Goal: Task Accomplishment & Management: Manage account settings

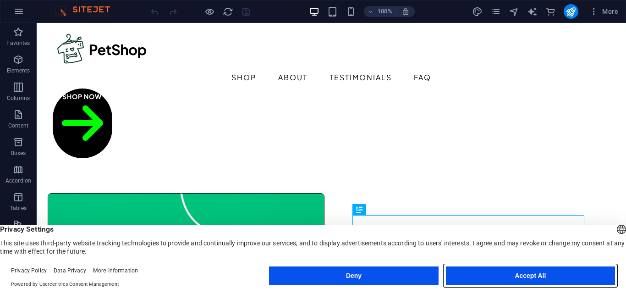
click at [531, 278] on button "Accept All" at bounding box center [530, 275] width 169 height 18
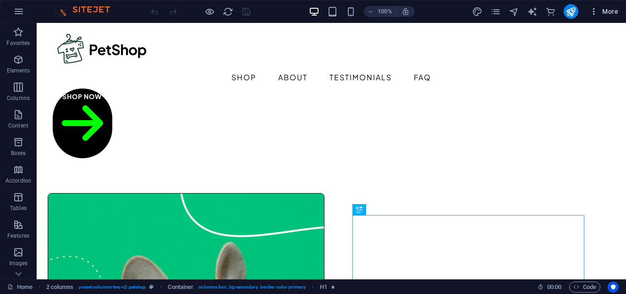
click at [611, 11] on span "More" at bounding box center [603, 11] width 29 height 9
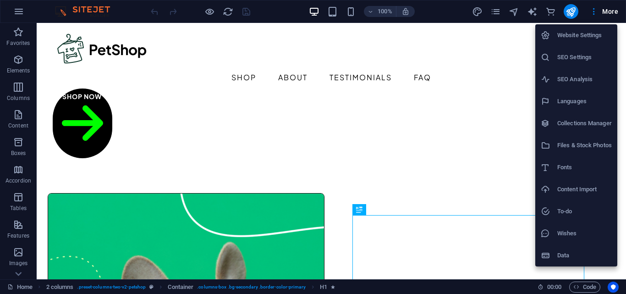
click at [593, 36] on h6 "Website Settings" at bounding box center [584, 35] width 54 height 11
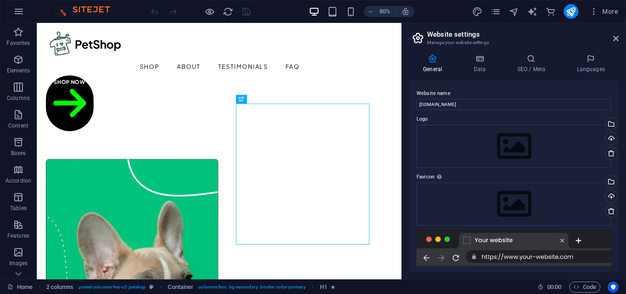
scroll to position [121, 0]
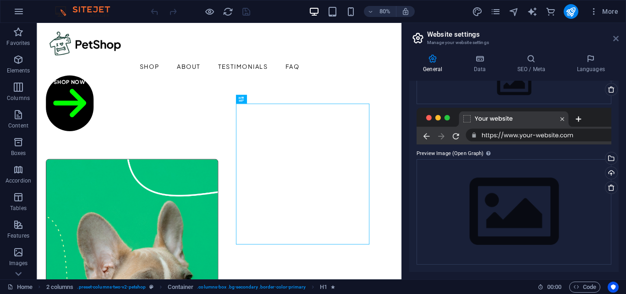
drag, startPoint x: 615, startPoint y: 38, endPoint x: 565, endPoint y: 18, distance: 53.5
click at [615, 38] on icon at bounding box center [615, 38] width 5 height 7
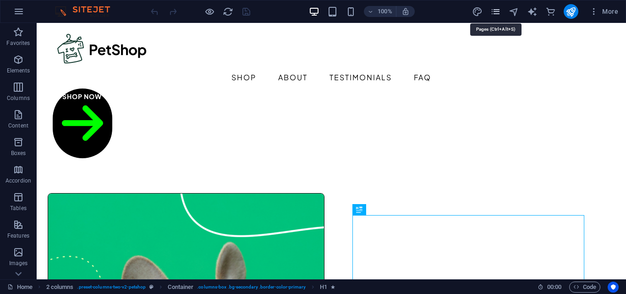
click at [494, 14] on icon "pages" at bounding box center [495, 11] width 11 height 11
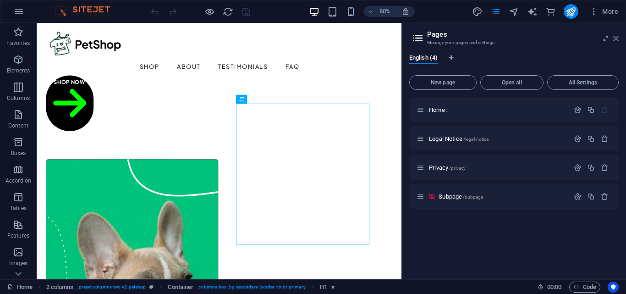
click at [617, 40] on icon at bounding box center [615, 38] width 5 height 7
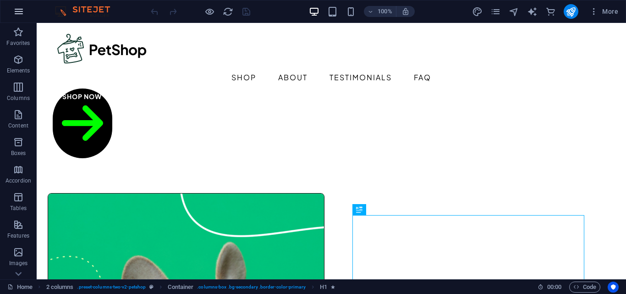
click at [15, 13] on icon "button" at bounding box center [18, 11] width 11 height 11
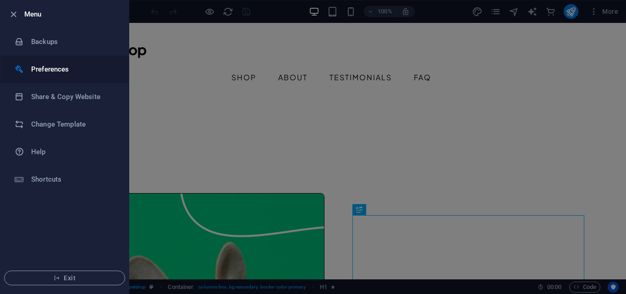
click at [86, 66] on h6 "Preferences" at bounding box center [73, 69] width 85 height 11
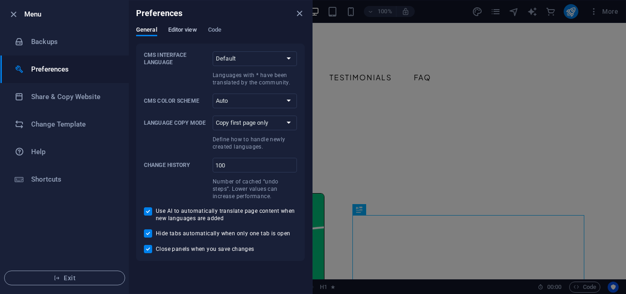
click at [180, 29] on span "Editor view" at bounding box center [182, 30] width 29 height 13
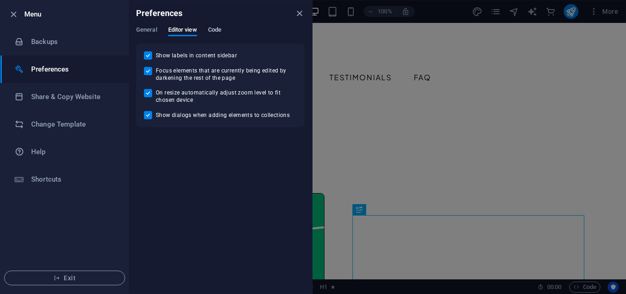
click at [219, 30] on span "Code" at bounding box center [214, 30] width 13 height 13
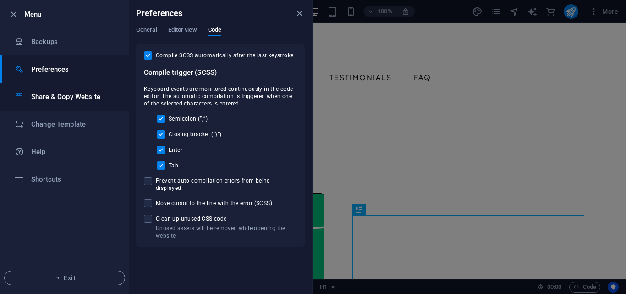
click at [75, 89] on li "Share & Copy Website" at bounding box center [64, 96] width 128 height 27
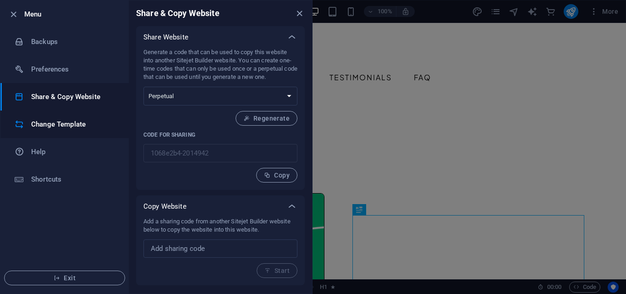
click at [83, 127] on h6 "Change Template" at bounding box center [73, 124] width 85 height 11
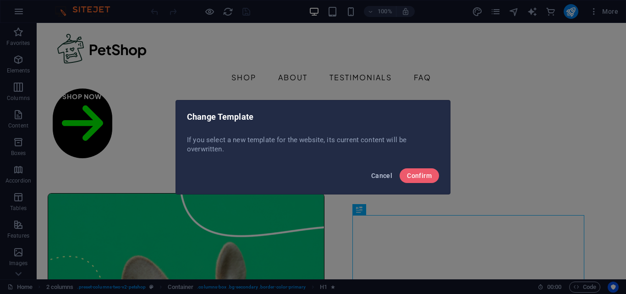
drag, startPoint x: 385, startPoint y: 169, endPoint x: 289, endPoint y: 141, distance: 99.5
click at [385, 169] on button "Cancel" at bounding box center [381, 175] width 28 height 15
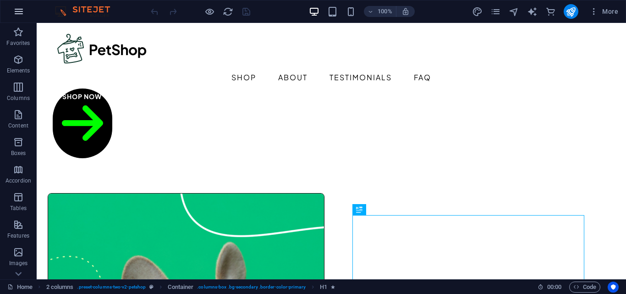
click at [18, 15] on icon "button" at bounding box center [18, 11] width 11 height 11
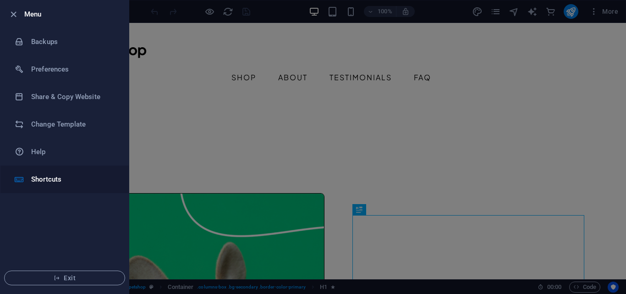
click at [91, 180] on h6 "Shortcuts" at bounding box center [73, 179] width 85 height 11
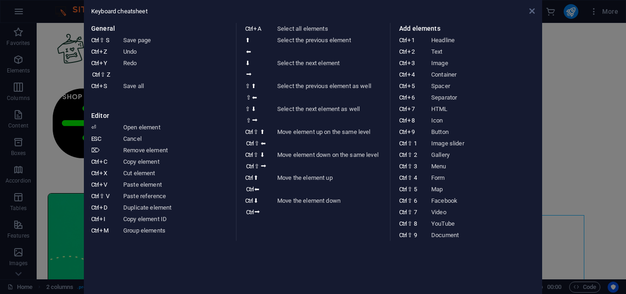
click at [531, 14] on icon at bounding box center [531, 10] width 5 height 7
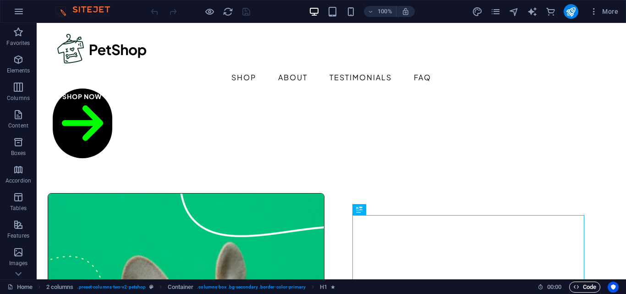
click at [583, 285] on span "Code" at bounding box center [584, 286] width 23 height 11
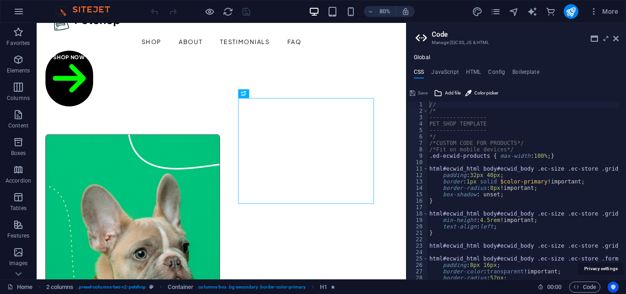
click at [614, 286] on icon "Usercentrics" at bounding box center [613, 286] width 6 height 6
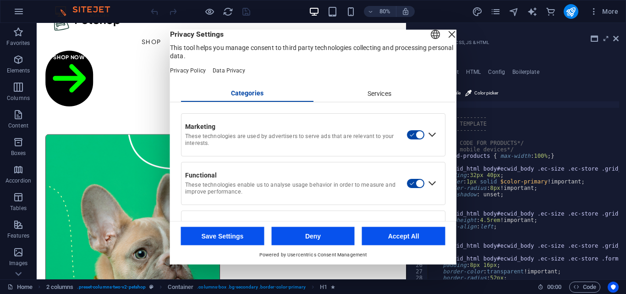
scroll to position [48, 0]
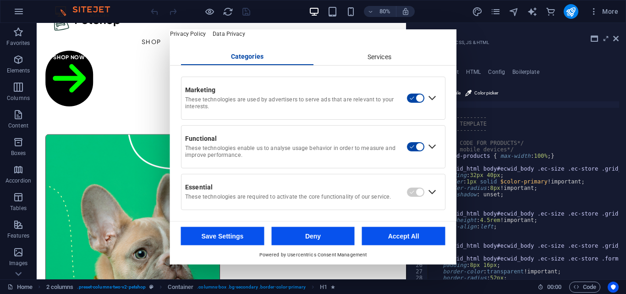
click at [405, 230] on button "Accept All" at bounding box center [403, 236] width 83 height 18
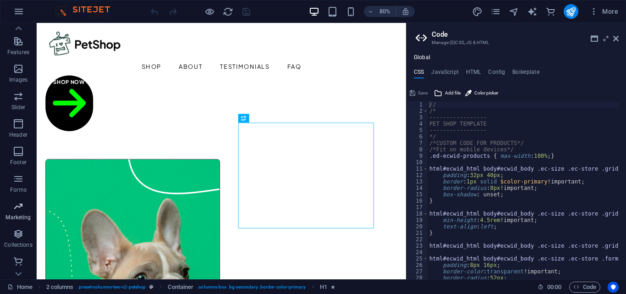
scroll to position [184, 0]
click at [20, 10] on icon "button" at bounding box center [18, 11] width 11 height 11
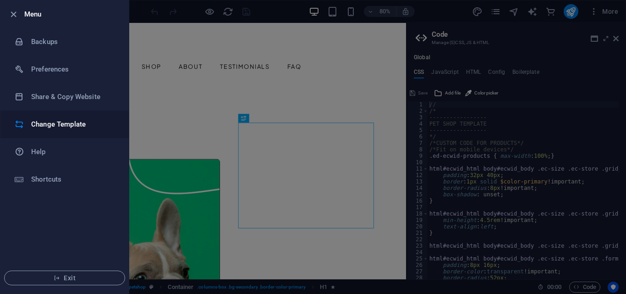
click at [79, 128] on h6 "Change Template" at bounding box center [73, 124] width 85 height 11
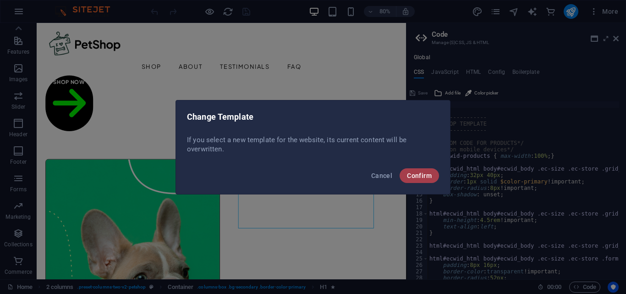
click at [405, 175] on button "Confirm" at bounding box center [418, 175] width 39 height 15
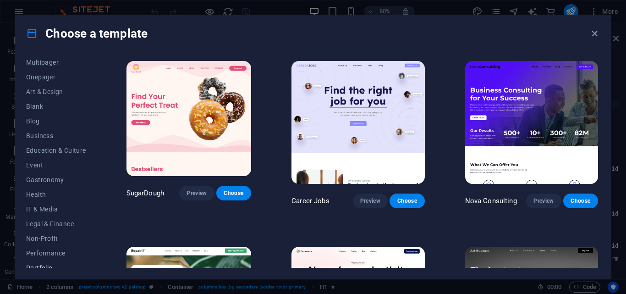
scroll to position [173, 0]
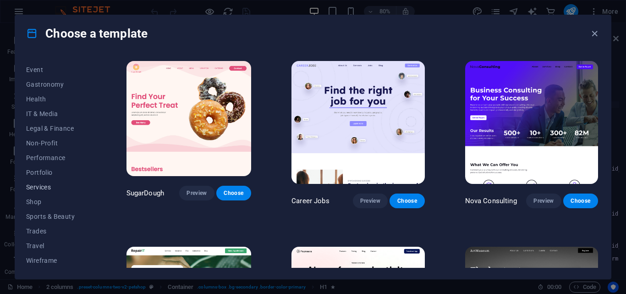
click at [38, 187] on span "Services" at bounding box center [56, 186] width 60 height 7
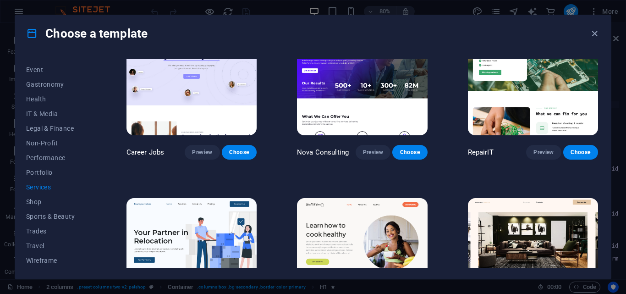
scroll to position [0, 0]
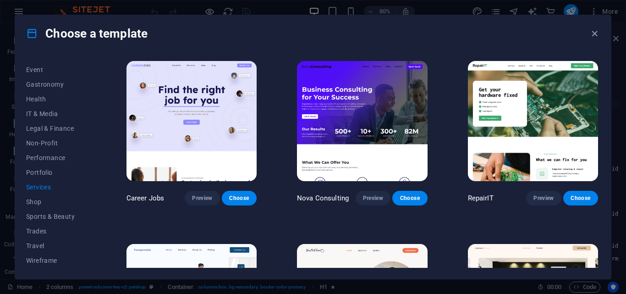
click at [565, 93] on img at bounding box center [533, 121] width 130 height 120
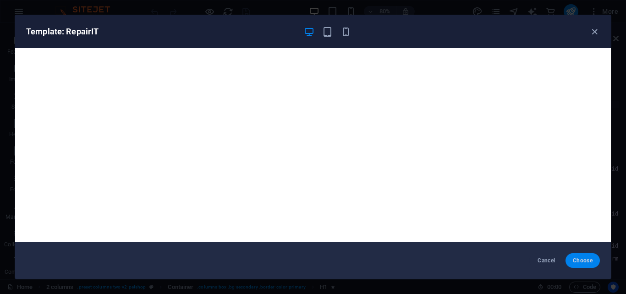
click at [577, 262] on span "Choose" at bounding box center [582, 259] width 20 height 7
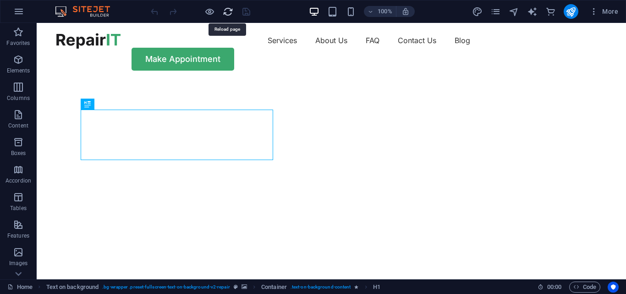
click at [226, 11] on icon "reload" at bounding box center [228, 11] width 11 height 11
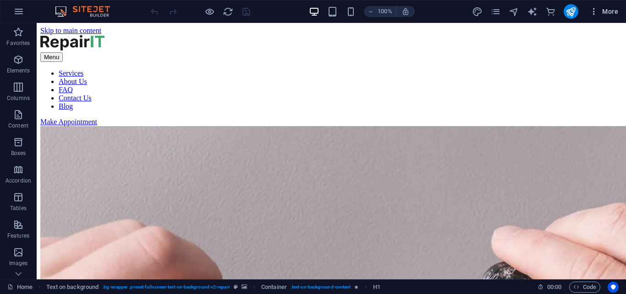
click at [607, 11] on span "More" at bounding box center [603, 11] width 29 height 9
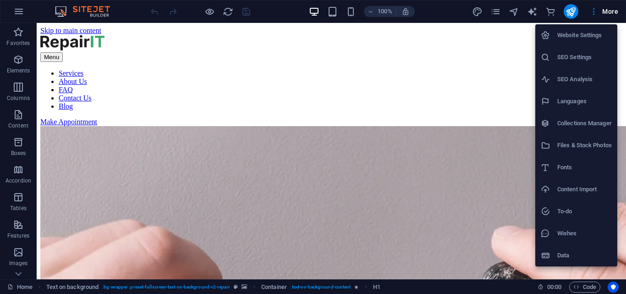
click at [607, 8] on div at bounding box center [313, 147] width 626 height 294
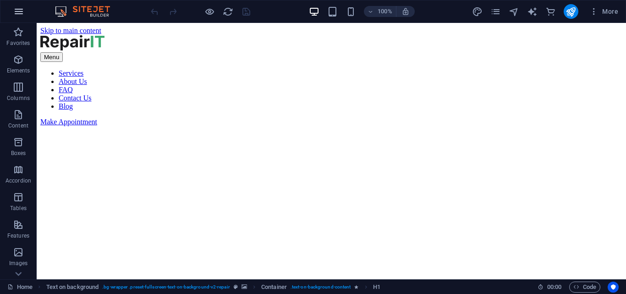
click at [14, 10] on icon "button" at bounding box center [18, 11] width 11 height 11
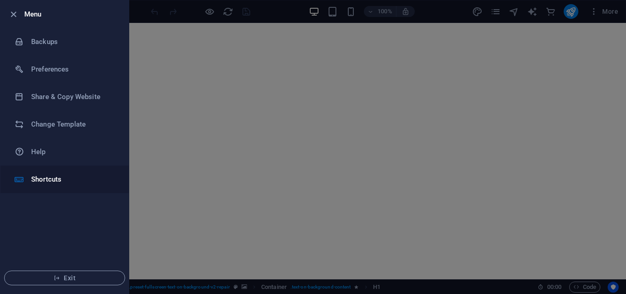
click at [72, 176] on h6 "Shortcuts" at bounding box center [73, 179] width 85 height 11
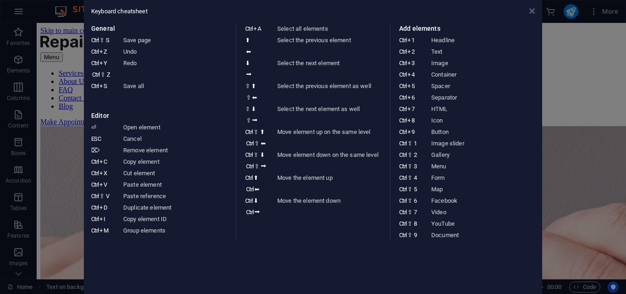
click at [534, 8] on icon at bounding box center [531, 10] width 5 height 7
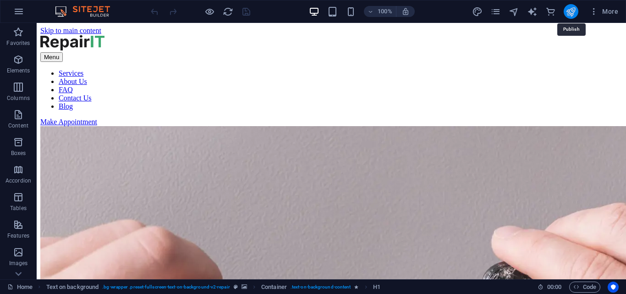
click at [571, 11] on icon "publish" at bounding box center [570, 11] width 11 height 11
